Goal: Transaction & Acquisition: Book appointment/travel/reservation

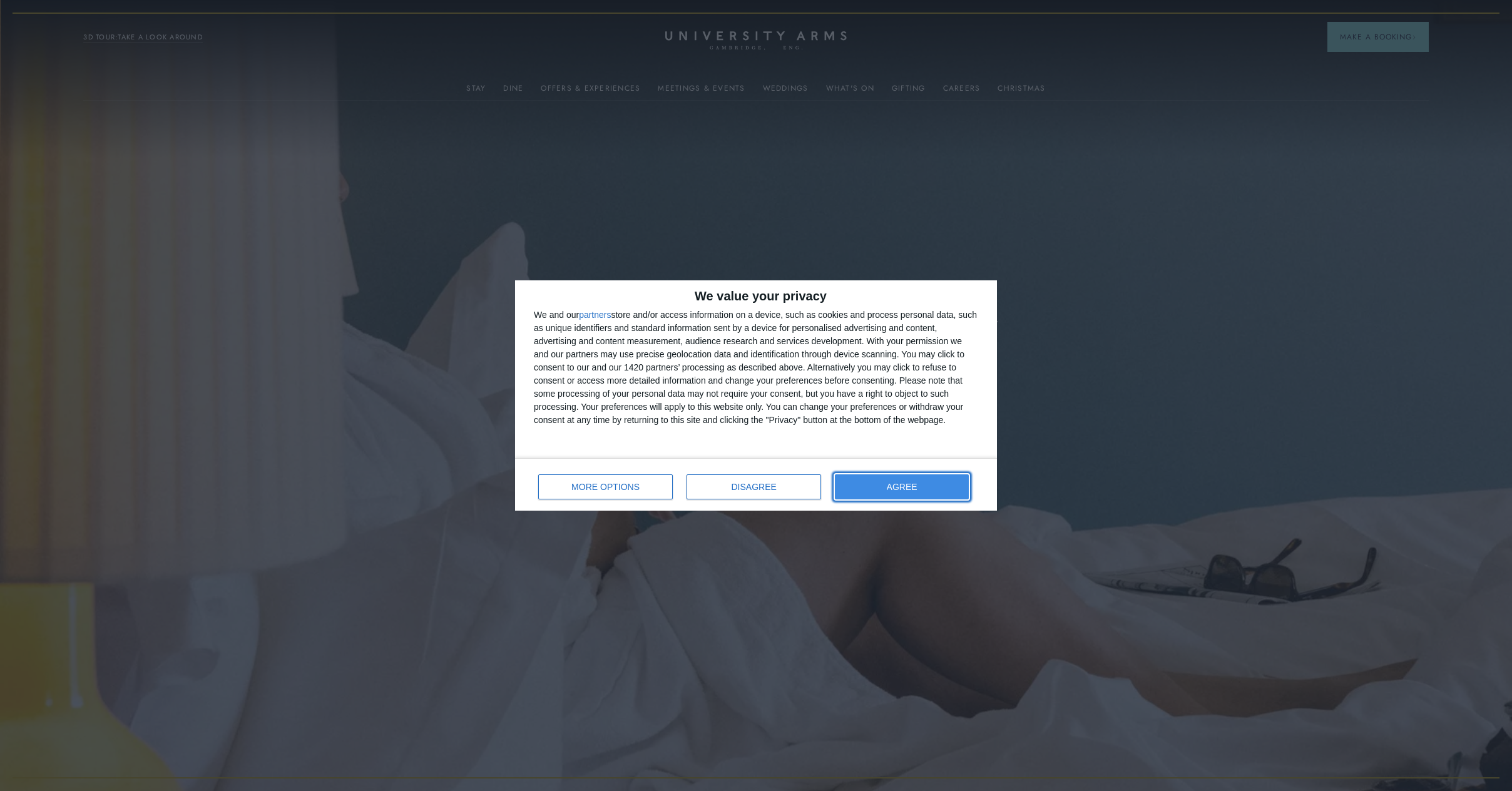
click at [894, 486] on span "AGREE" at bounding box center [902, 487] width 31 height 9
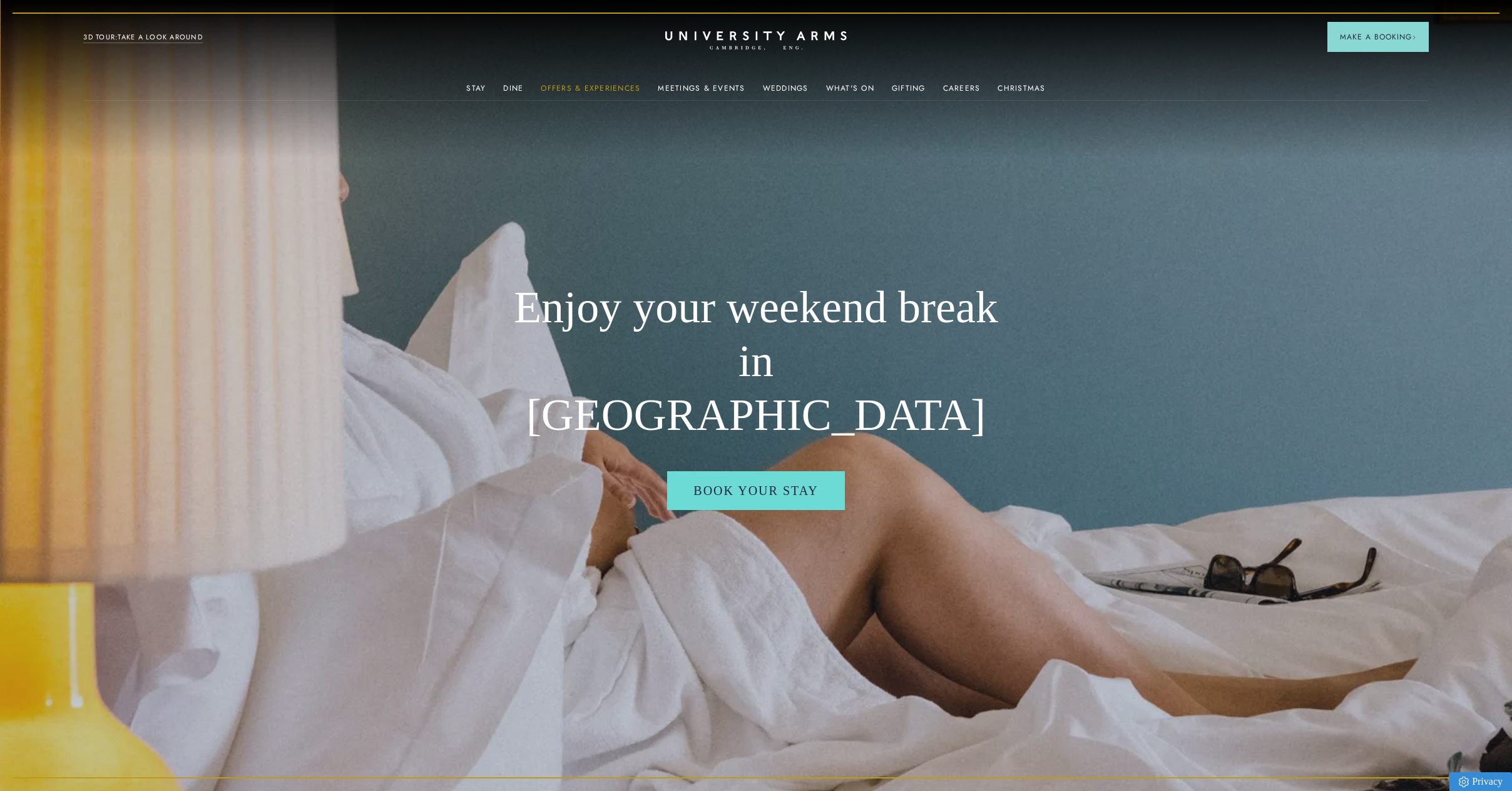
click at [557, 87] on link "Offers & Experiences" at bounding box center [591, 92] width 100 height 16
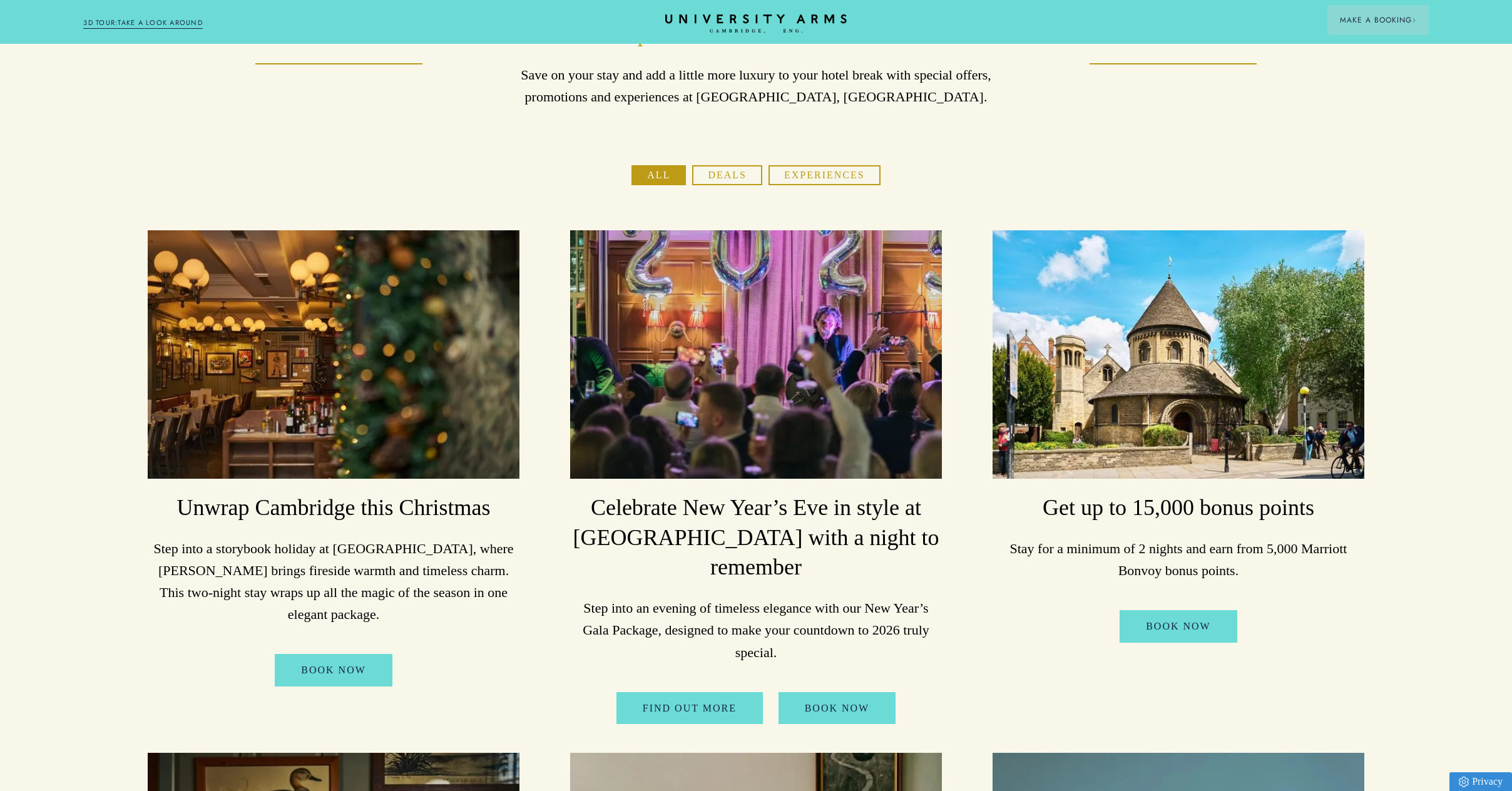
scroll to position [84, 0]
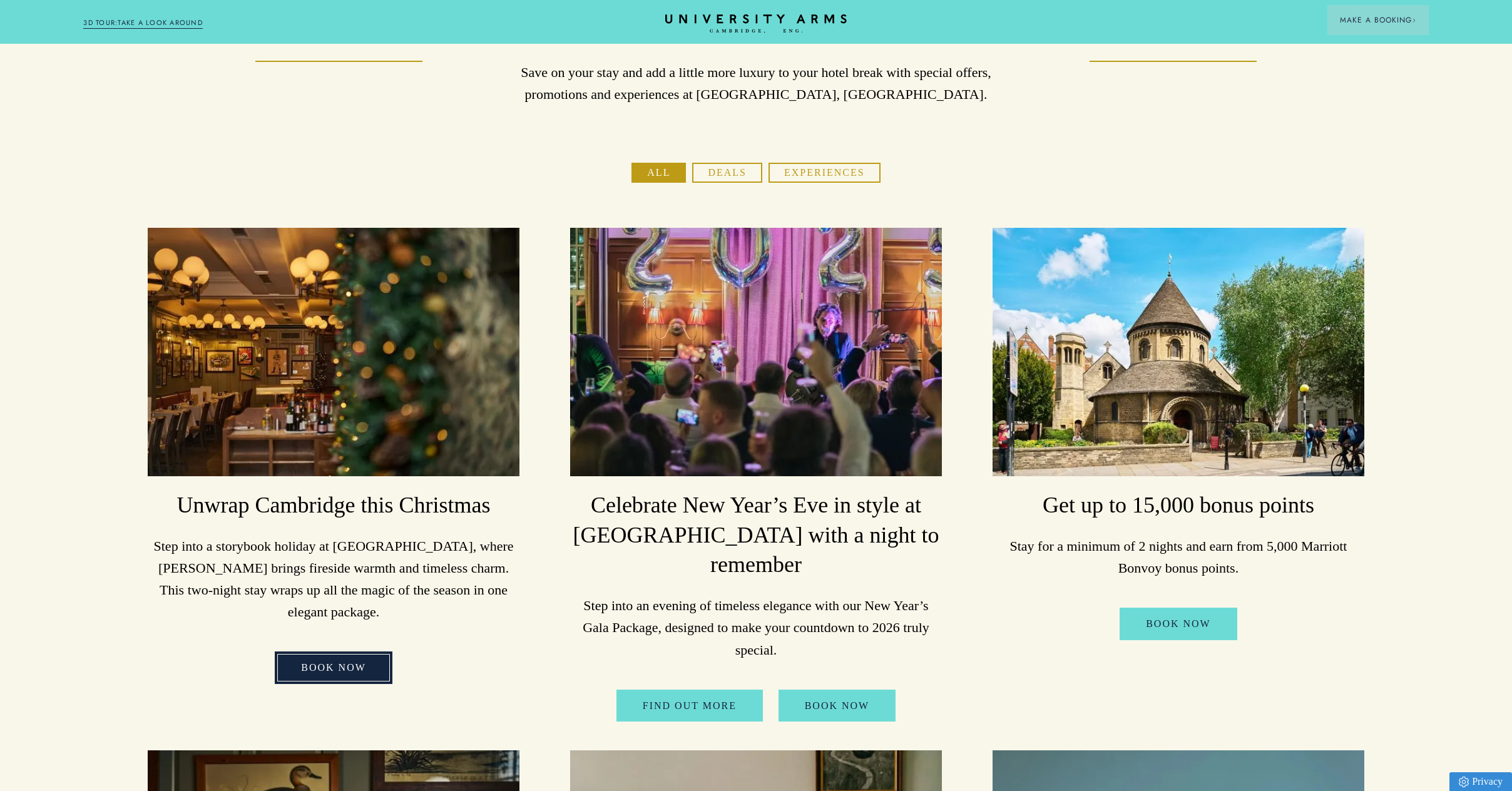
click at [300, 652] on link "BOOK NOW" at bounding box center [333, 668] width 117 height 33
click at [1190, 630] on link "Book Now" at bounding box center [1178, 624] width 117 height 33
